Goal: Information Seeking & Learning: Compare options

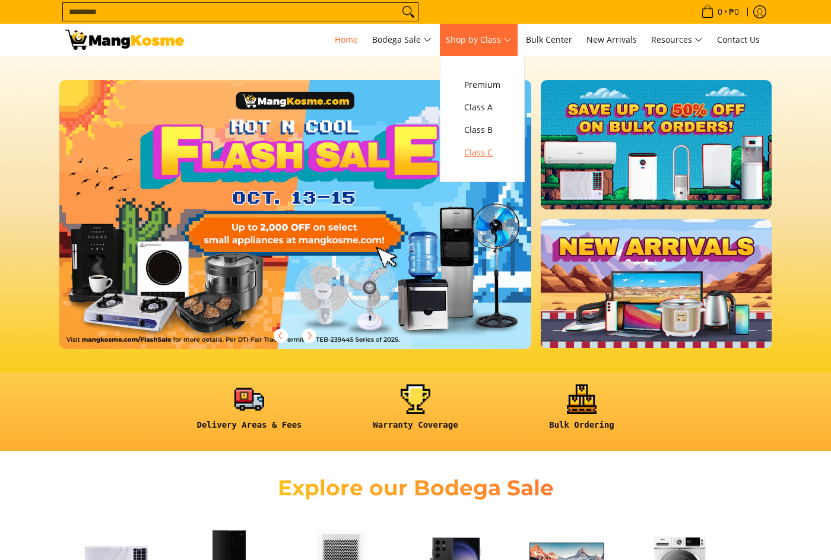
click at [483, 143] on link "Class C" at bounding box center [482, 152] width 48 height 23
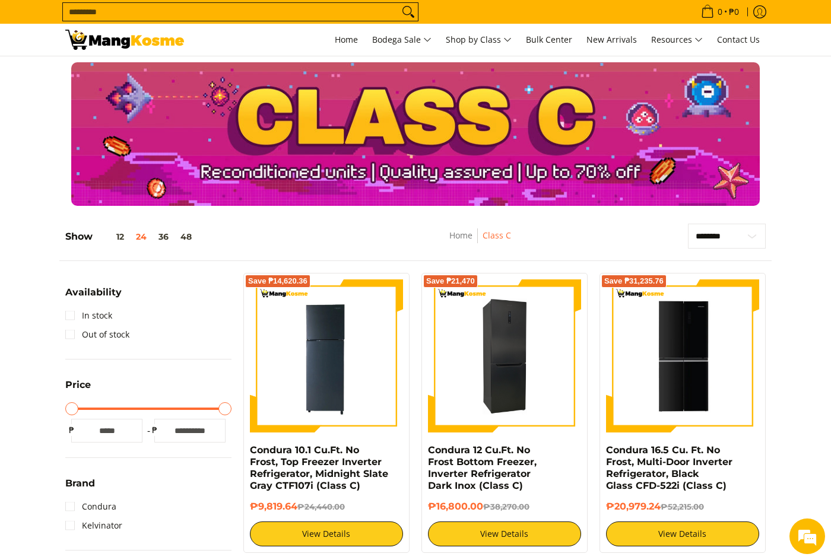
scroll to position [59, 0]
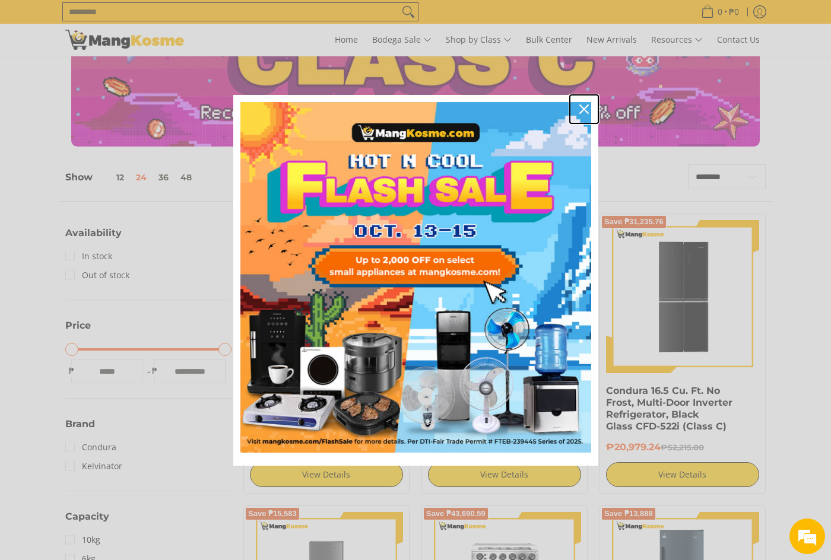
click at [586, 109] on icon "close icon" at bounding box center [583, 108] width 9 height 9
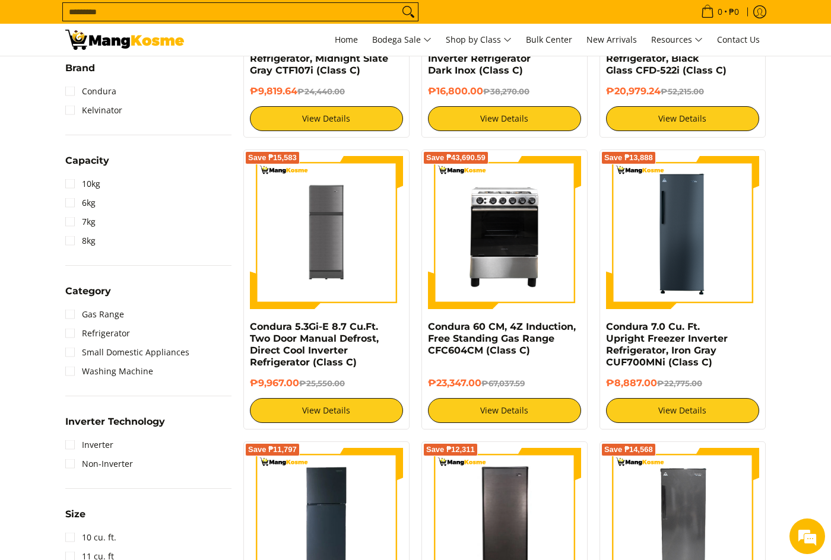
scroll to position [475, 0]
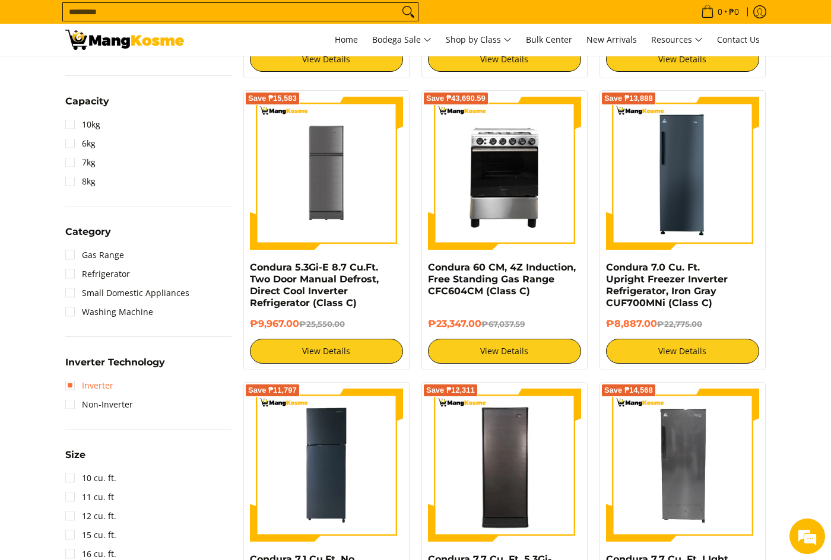
click at [101, 388] on link "Inverter" at bounding box center [89, 385] width 48 height 19
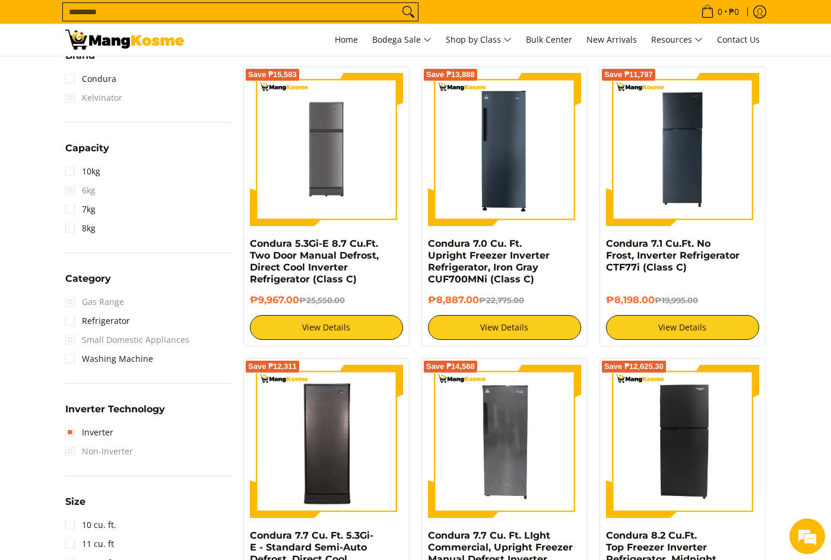
scroll to position [524, 0]
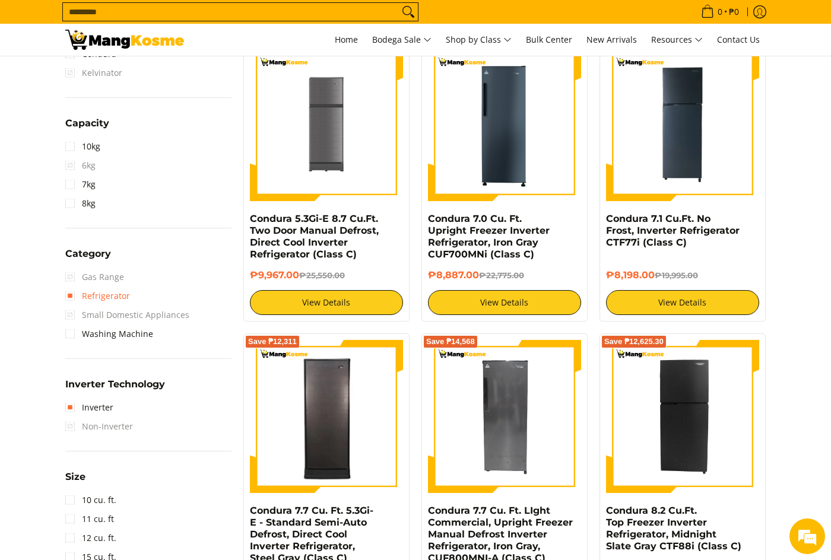
click at [107, 299] on link "Refrigerator" at bounding box center [97, 296] width 65 height 19
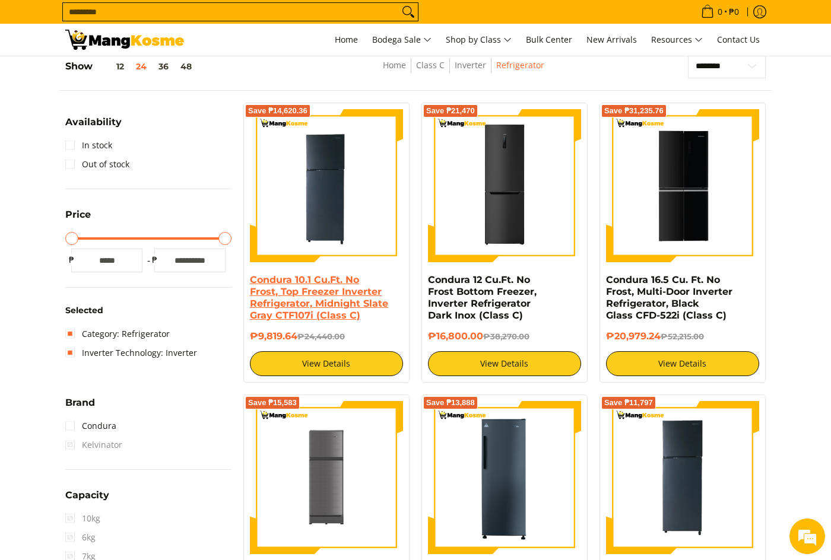
scroll to position [167, 0]
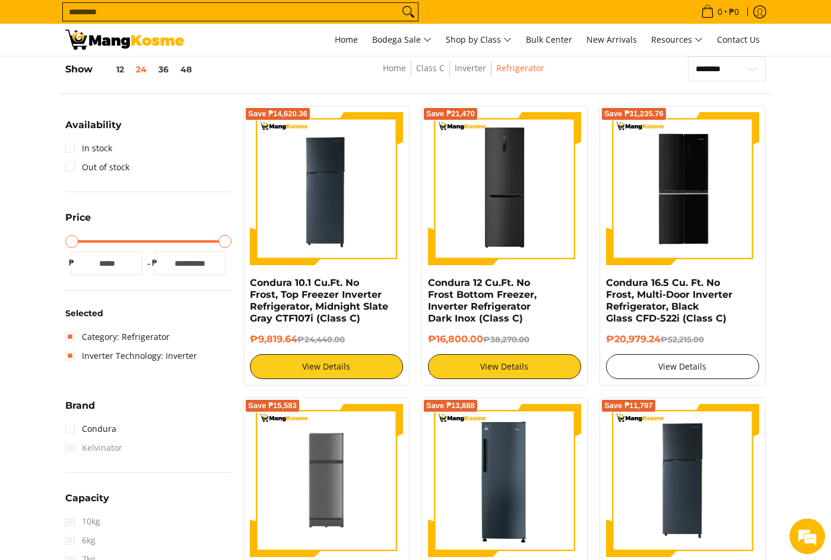
click at [658, 368] on link "View Details" at bounding box center [682, 366] width 153 height 25
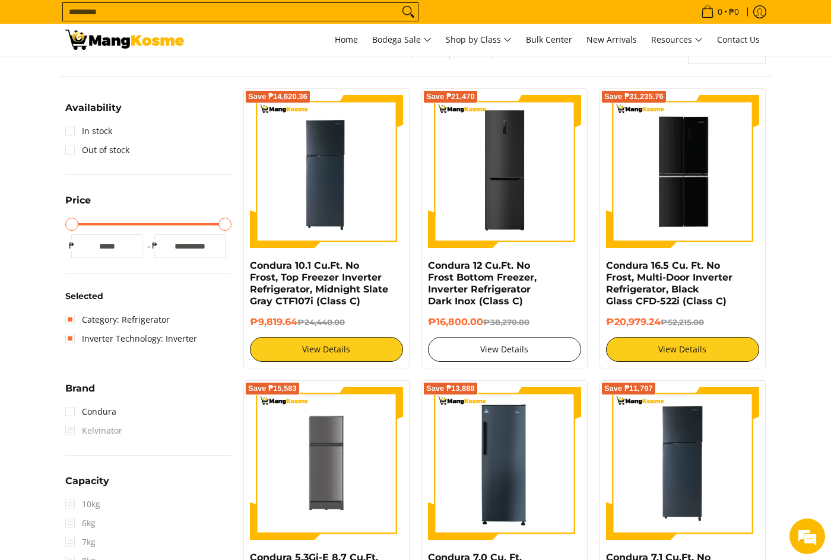
scroll to position [178, 0]
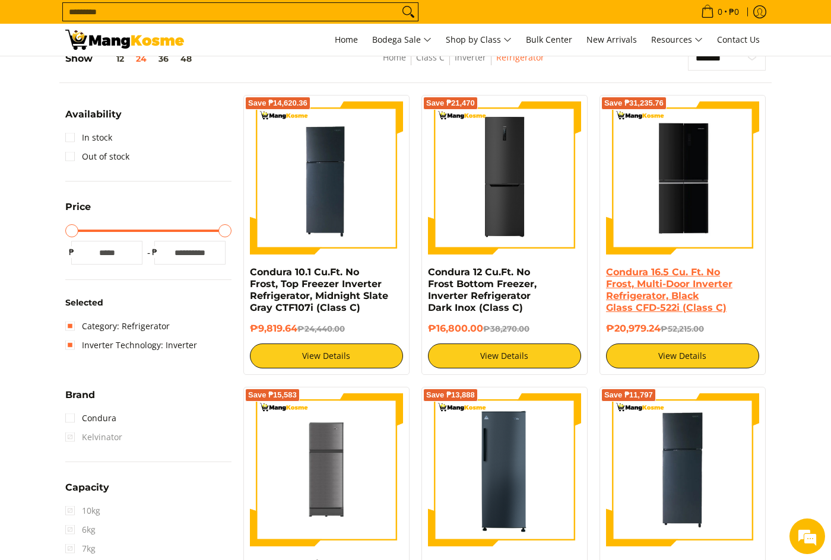
click at [664, 289] on link "Condura 16.5 Cu. Ft. No Frost, Multi-Door Inverter Refrigerator, Black Glass CF…" at bounding box center [669, 290] width 126 height 47
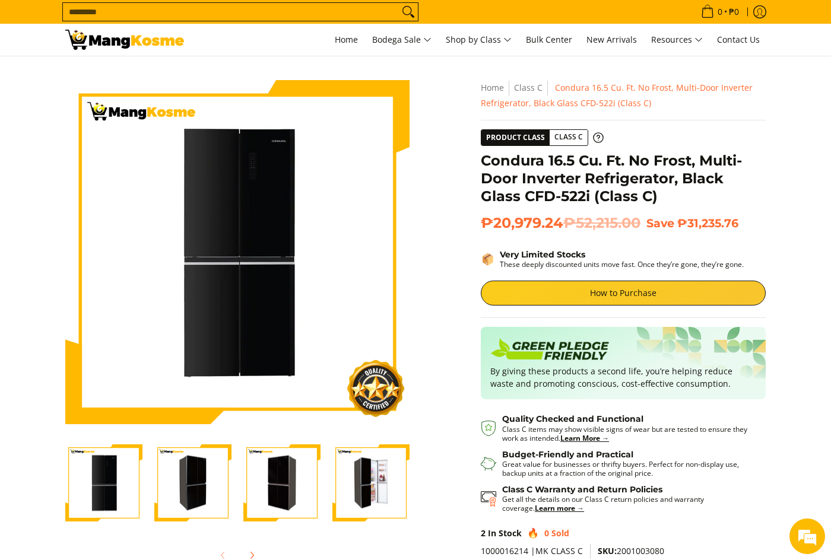
click at [334, 268] on img at bounding box center [237, 252] width 344 height 336
click at [389, 504] on img "Condura 16.5 Cu. Ft. No Frost, Multi-Door Inverter Refrigerator, Black Glass CF…" at bounding box center [370, 483] width 77 height 75
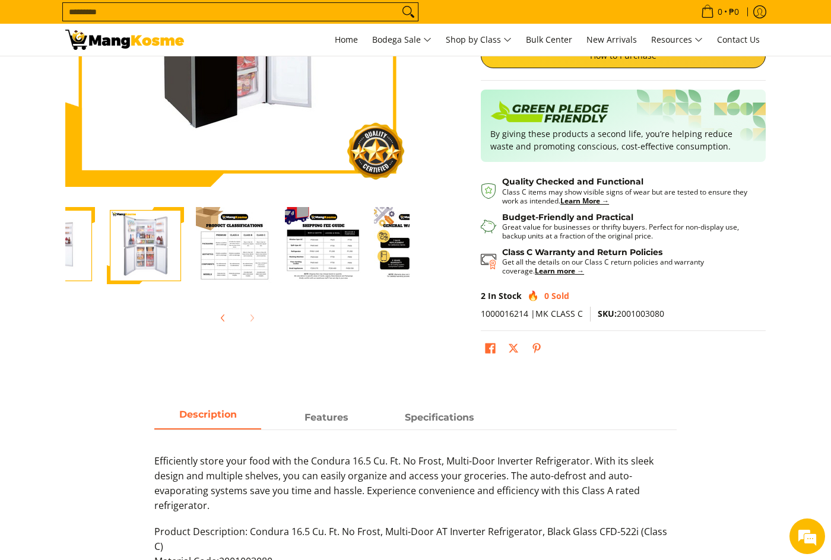
scroll to position [0, 356]
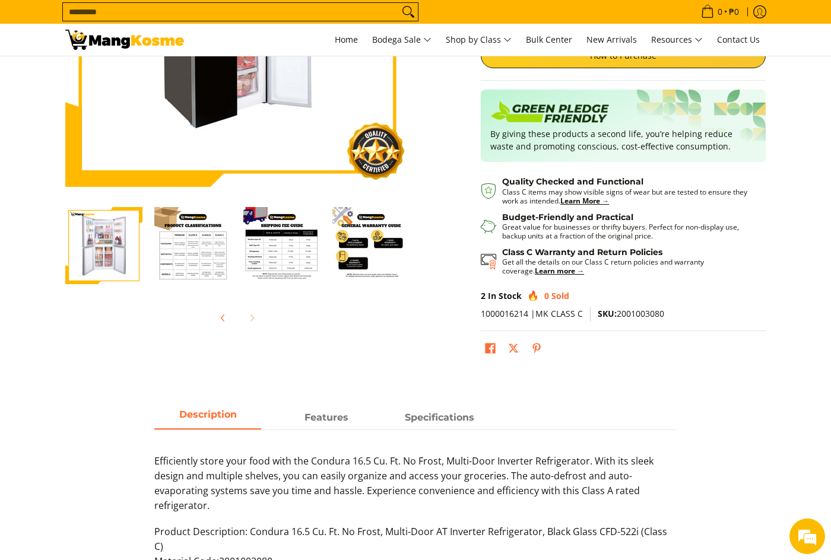
drag, startPoint x: 372, startPoint y: 277, endPoint x: 222, endPoint y: 278, distance: 150.2
click at [222, 278] on div at bounding box center [59, 246] width 712 height 92
click at [166, 274] on img "Condura 16.5 Cu. Ft. No Frost, Multi-Door Inverter Refrigerator, Black Glass CF…" at bounding box center [192, 245] width 77 height 77
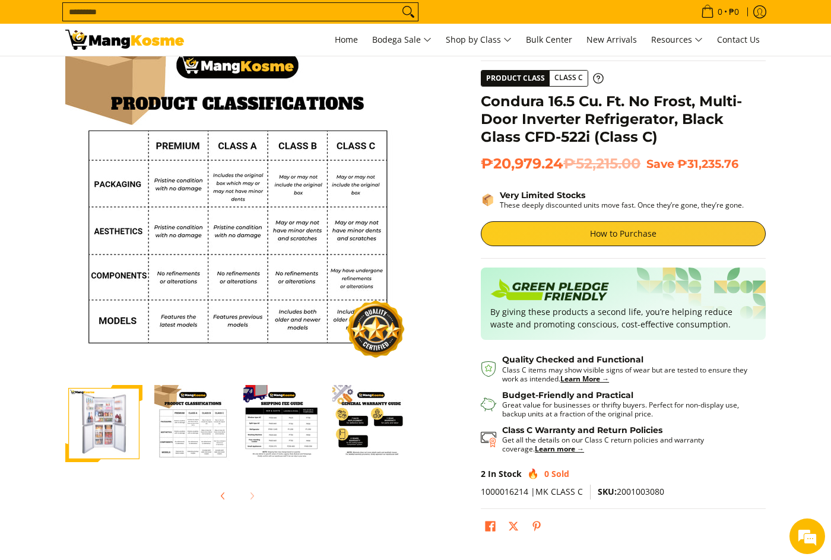
scroll to position [0, 0]
click at [277, 438] on img "mang-kosme-shipping-fee-guide-infographic" at bounding box center [281, 423] width 77 height 77
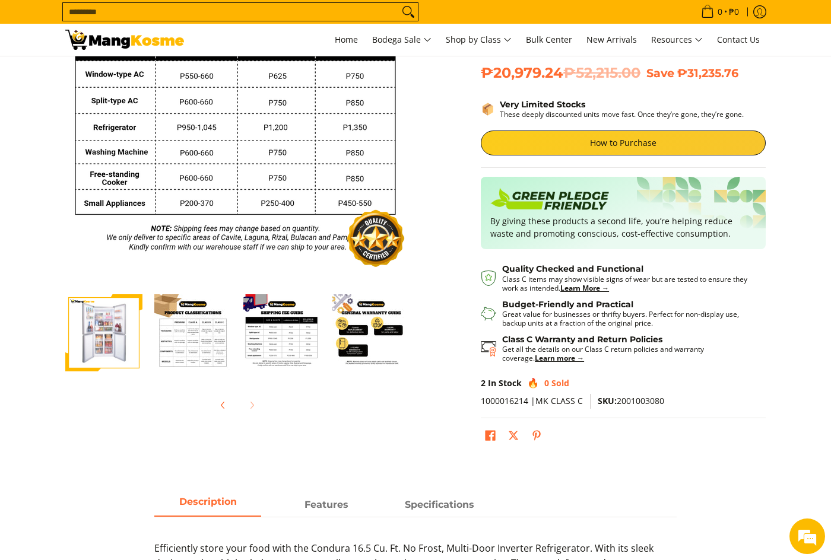
scroll to position [356, 0]
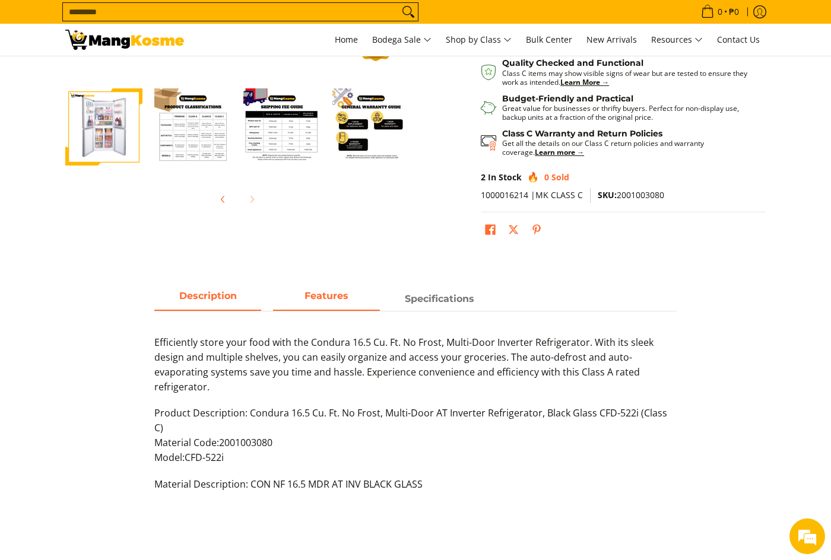
click at [328, 302] on span "Features" at bounding box center [326, 298] width 107 height 21
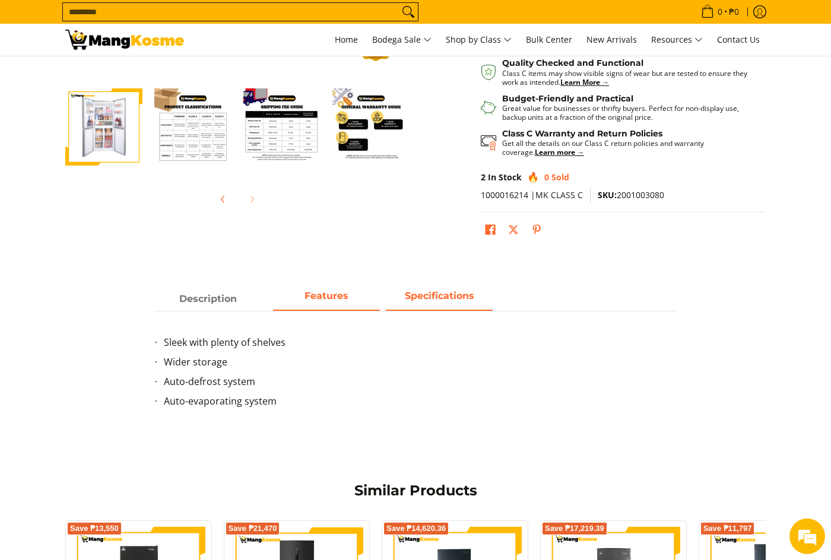
click at [451, 301] on strong "Specifications" at bounding box center [439, 295] width 69 height 11
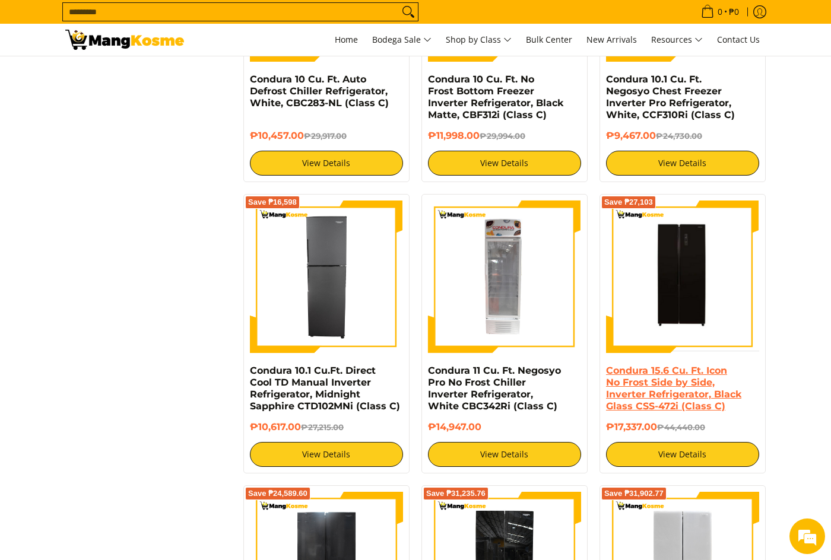
scroll to position [1543, 0]
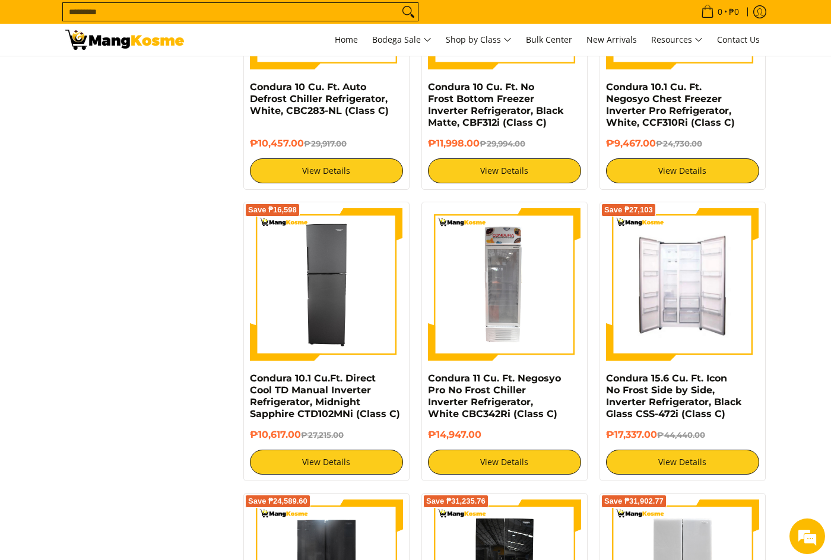
click at [669, 306] on img at bounding box center [682, 284] width 153 height 146
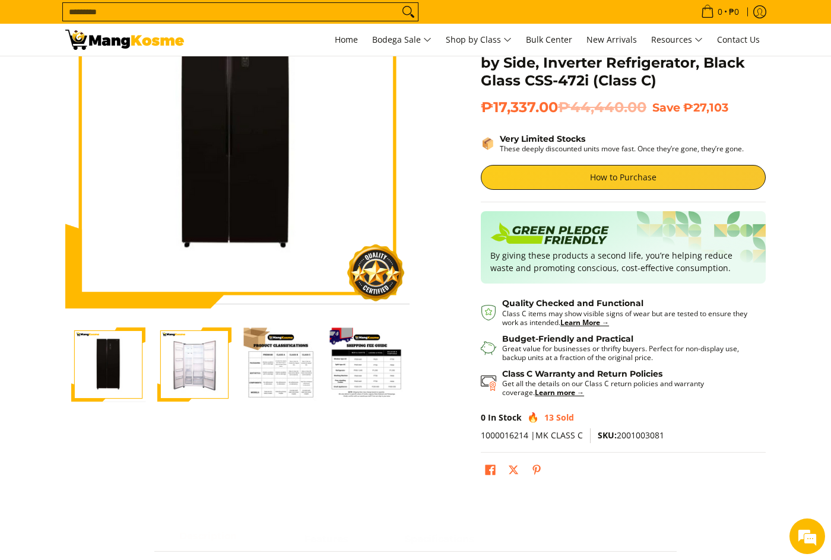
scroll to position [119, 0]
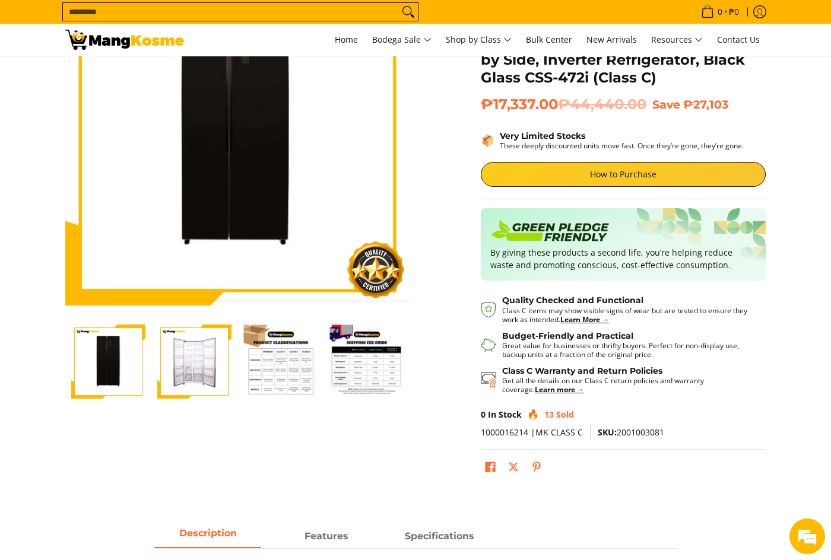
click at [195, 362] on img "Condura 15.6 Cu. Ft. Icon No Frost Side by Side, Inverter Refrigerator, Black G…" at bounding box center [194, 362] width 74 height 74
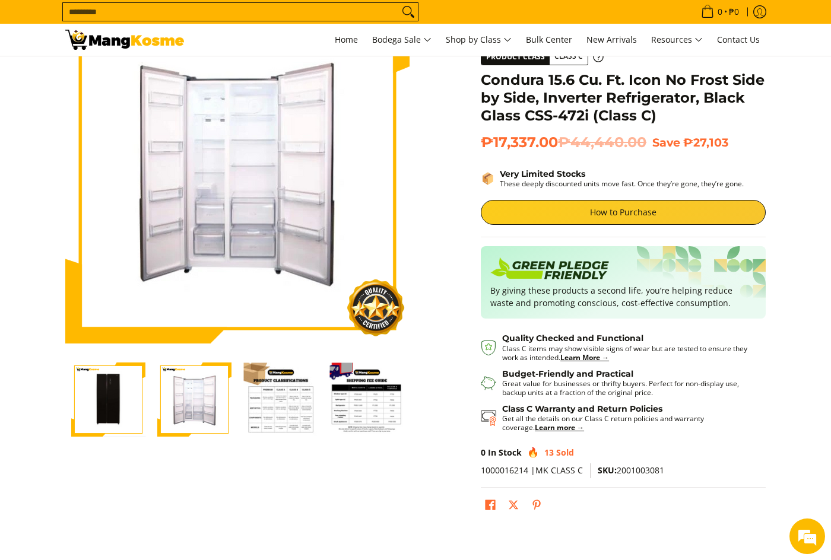
scroll to position [178, 0]
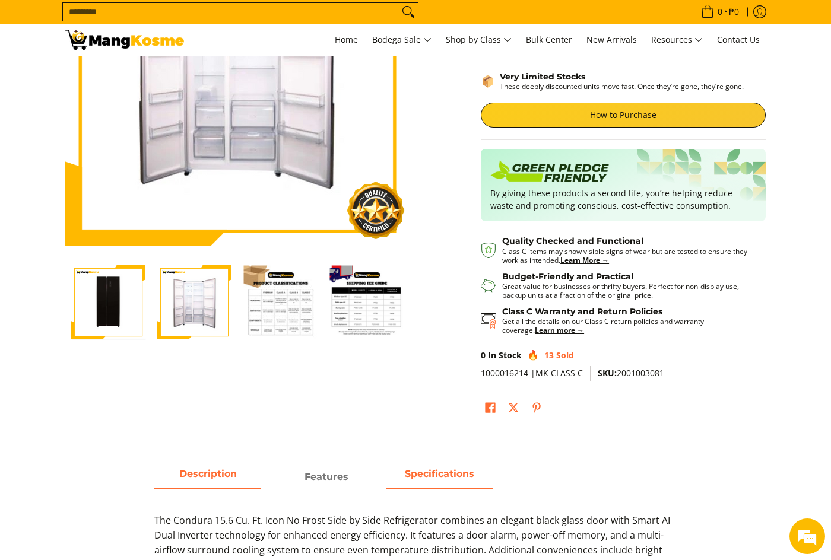
click at [423, 478] on span "Specifications" at bounding box center [439, 473] width 69 height 11
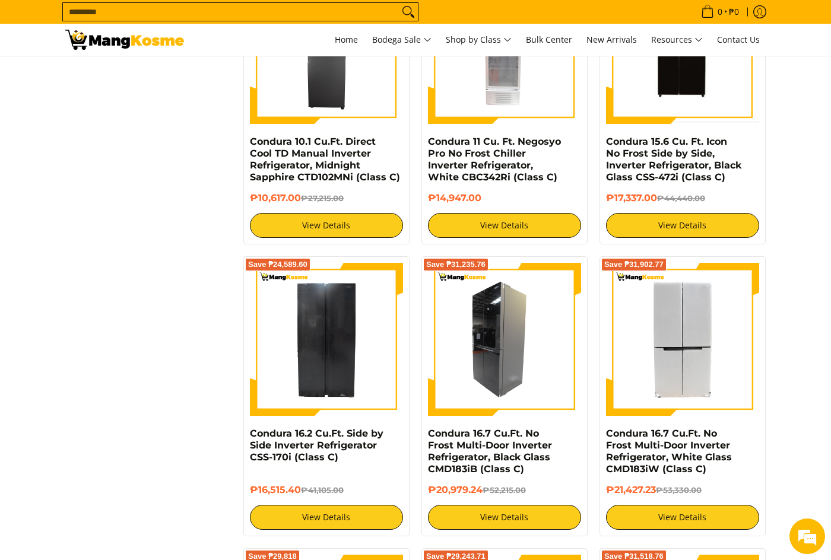
scroll to position [1781, 0]
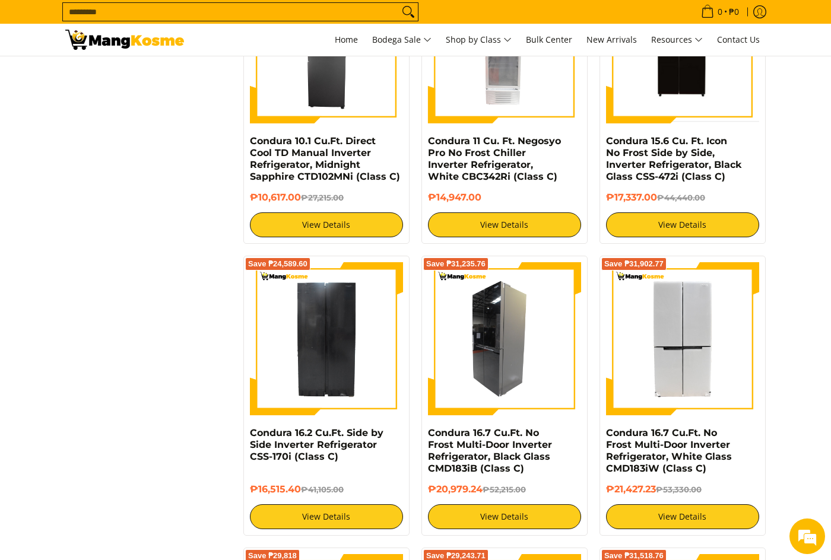
click at [518, 354] on img at bounding box center [504, 338] width 153 height 153
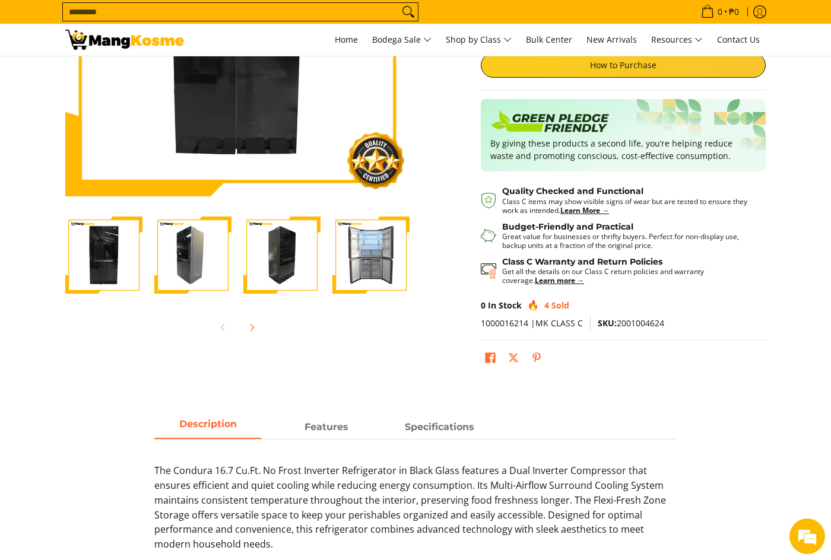
scroll to position [237, 0]
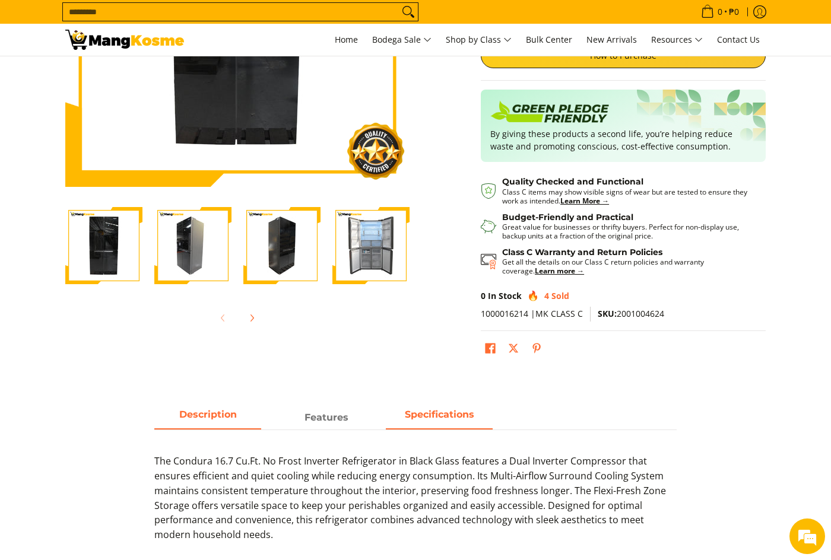
click at [418, 417] on strong "Specifications" at bounding box center [439, 414] width 69 height 11
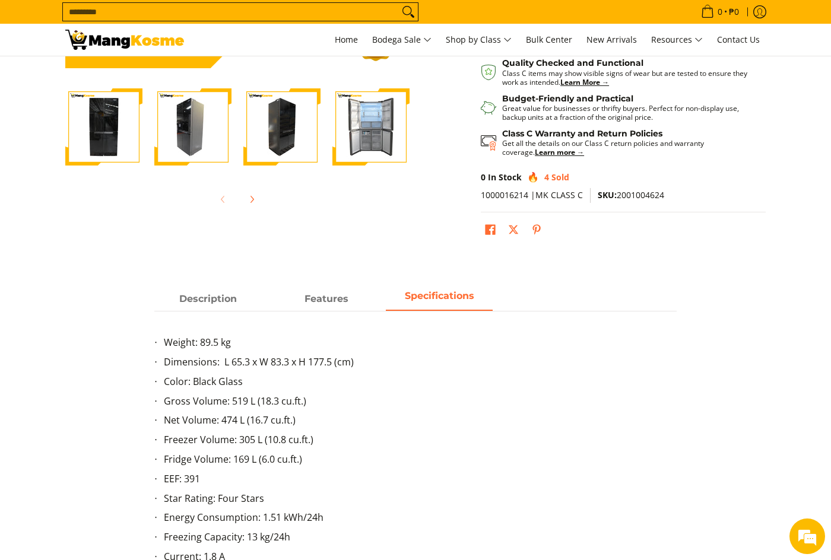
scroll to position [0, 0]
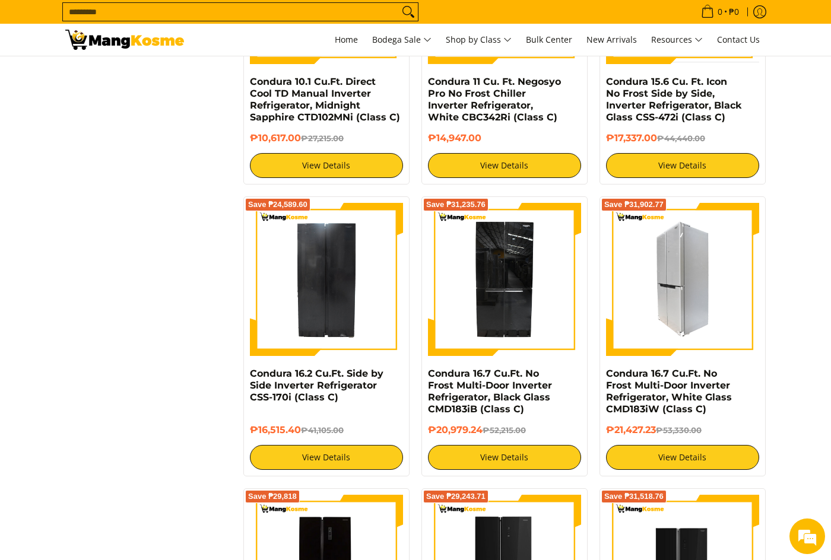
click at [675, 311] on img at bounding box center [682, 279] width 153 height 153
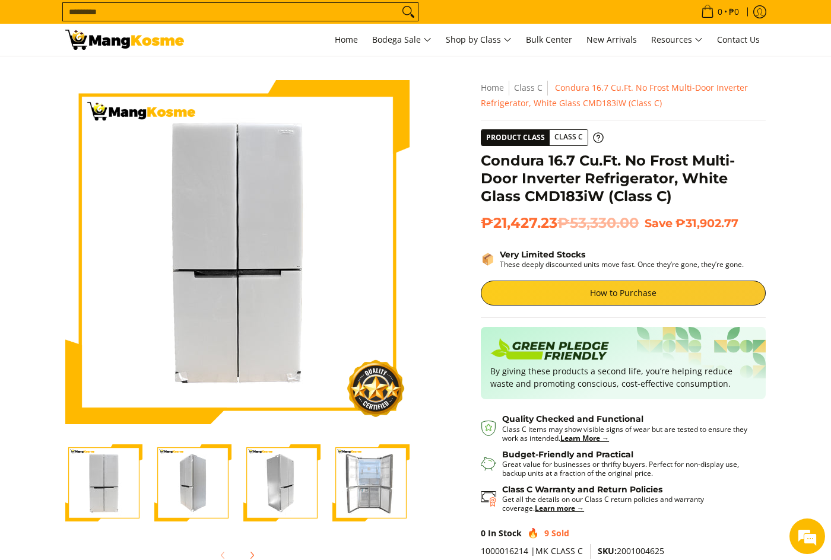
click at [232, 469] on div at bounding box center [192, 483] width 89 height 92
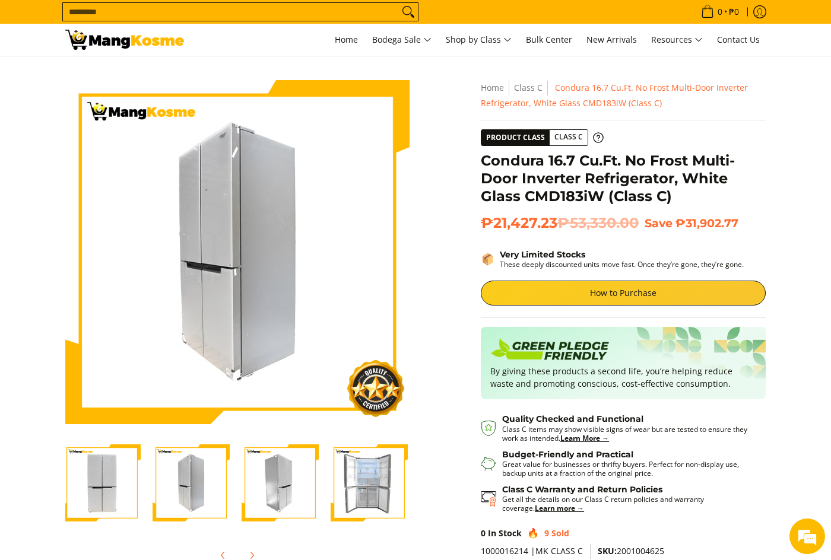
click at [122, 467] on img "Condura 16.7 Cu.Ft. No Frost Multi-Door Inverter Refrigerator, White Glass CMD1…" at bounding box center [102, 483] width 77 height 77
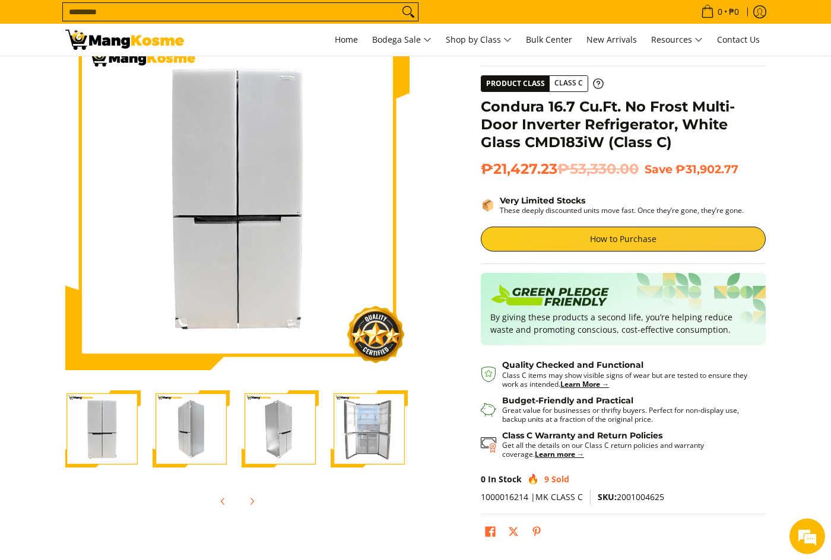
scroll to position [237, 0]
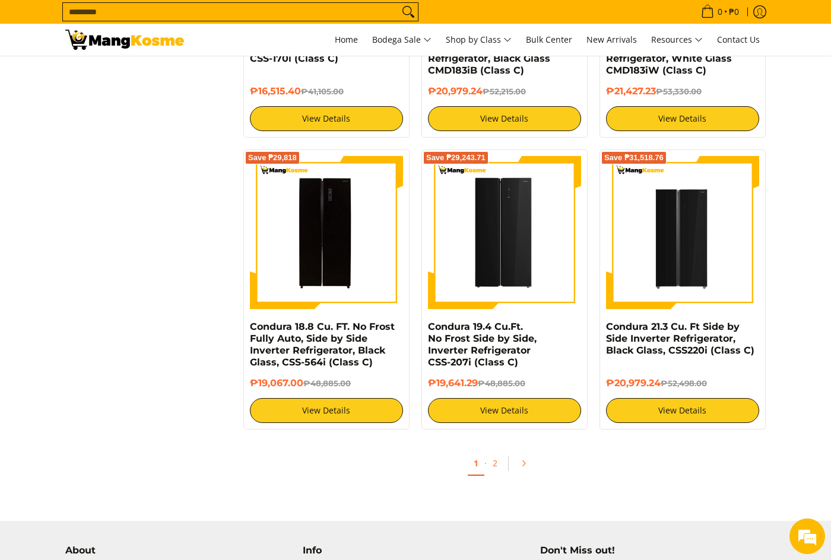
scroll to position [2256, 0]
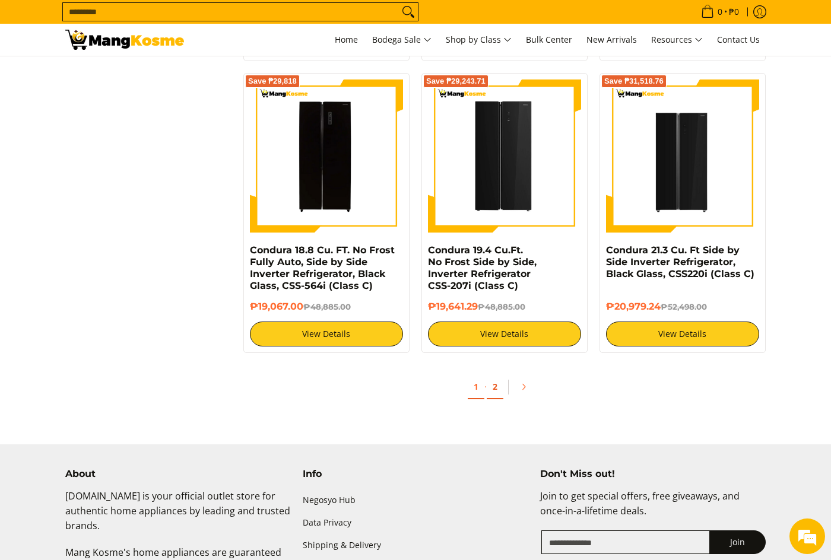
click at [500, 379] on link "2" at bounding box center [495, 387] width 17 height 24
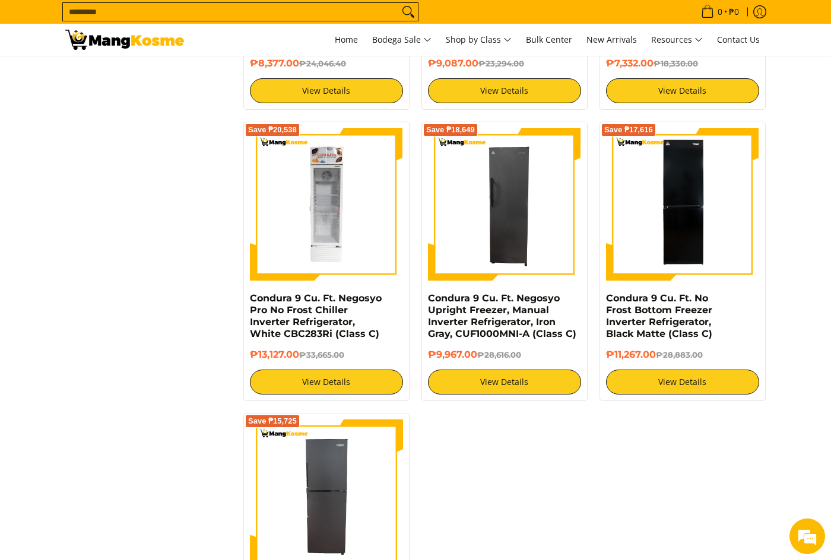
scroll to position [1543, 0]
